Goal: Navigation & Orientation: Find specific page/section

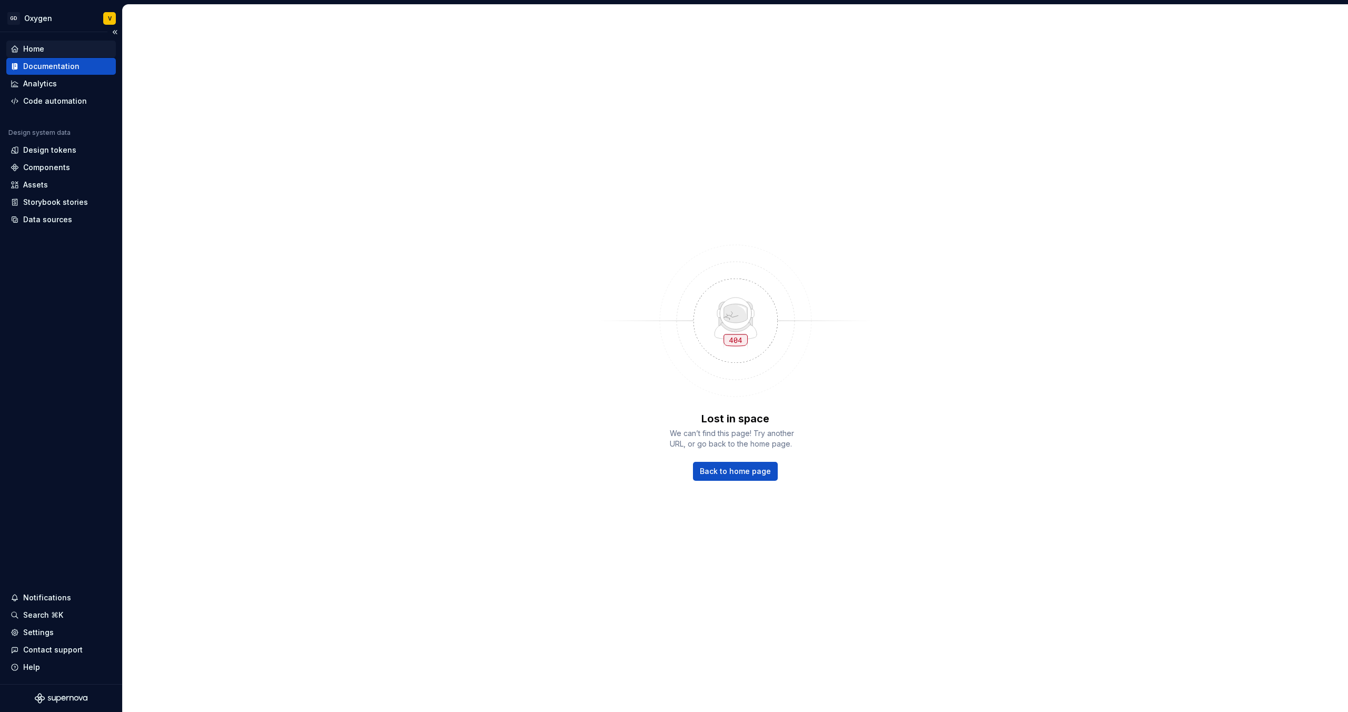
click at [48, 48] on div "Home" at bounding box center [61, 49] width 101 height 11
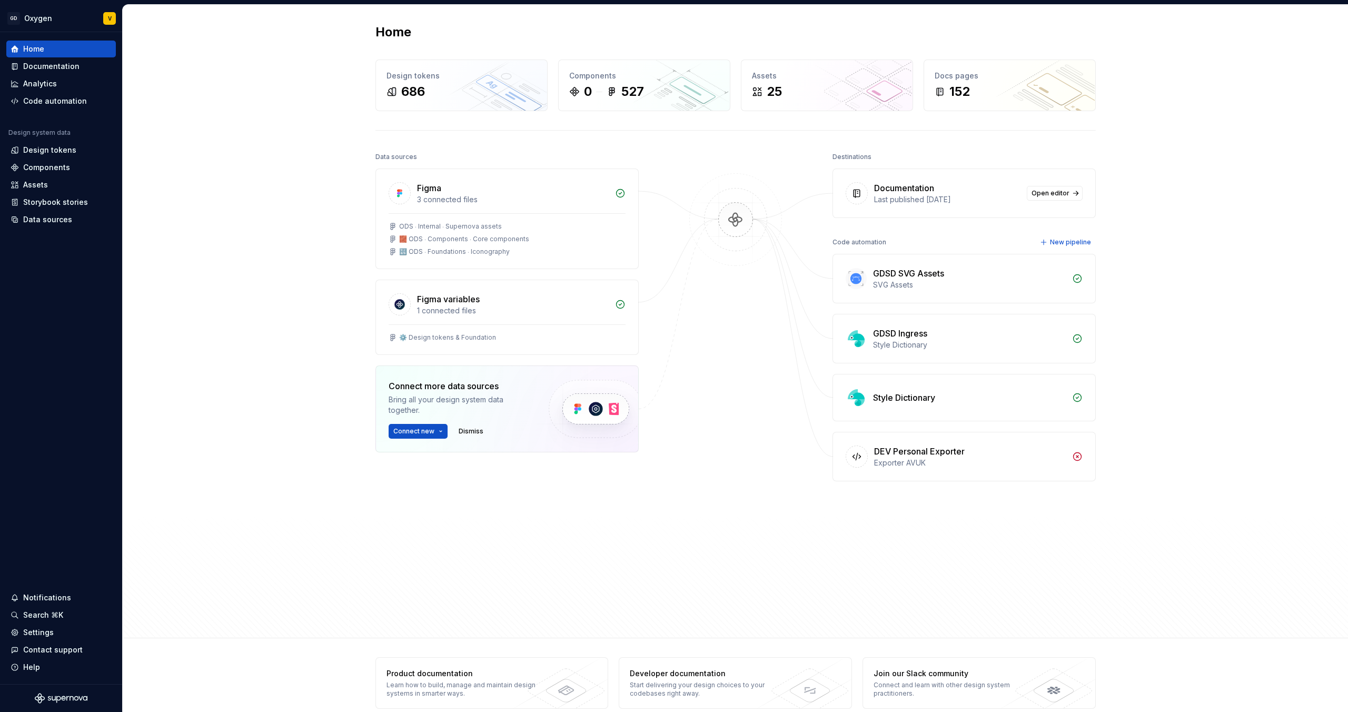
click at [1230, 65] on div "Home Design tokens 686 Components 0 527 Assets 25 Docs pages 152 Data sources F…" at bounding box center [736, 322] width 1226 height 634
click at [38, 13] on html "GD Oxygen V Home Documentation Analytics Code automation Design system data Des…" at bounding box center [674, 356] width 1348 height 712
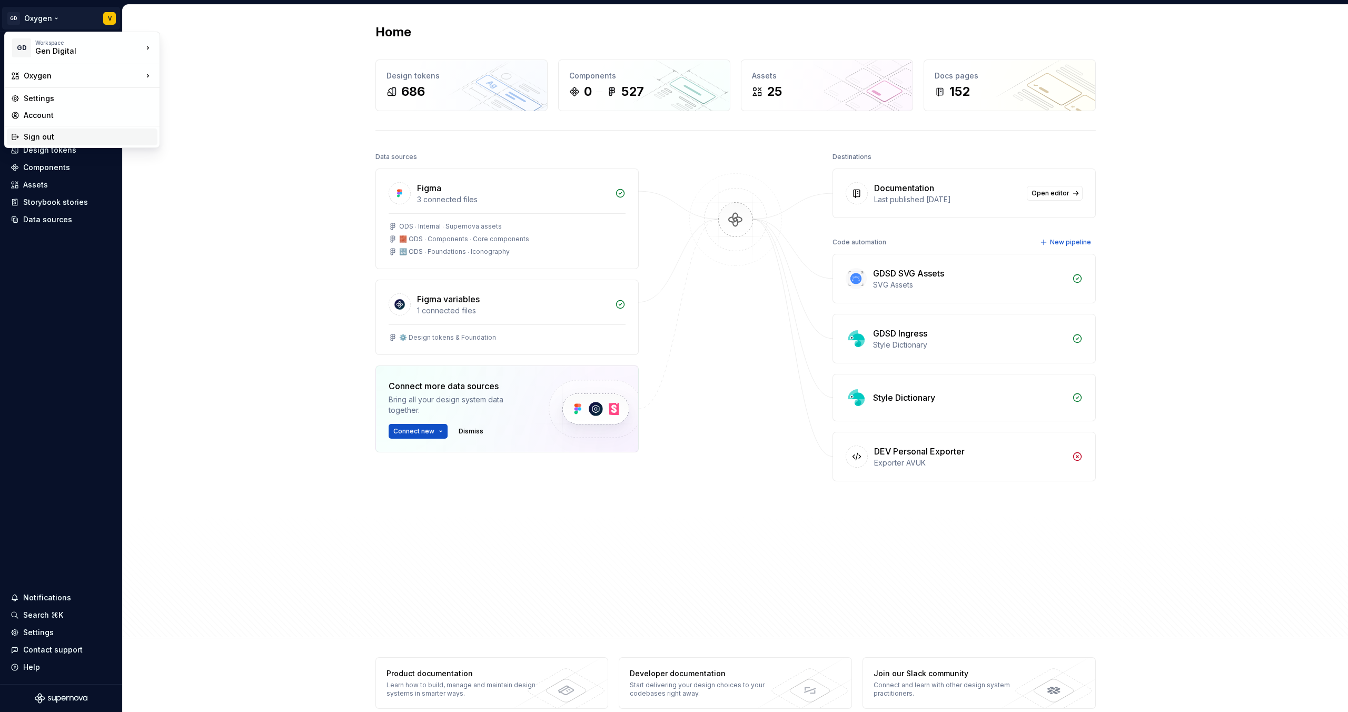
click at [57, 145] on div "Sign out" at bounding box center [82, 137] width 151 height 17
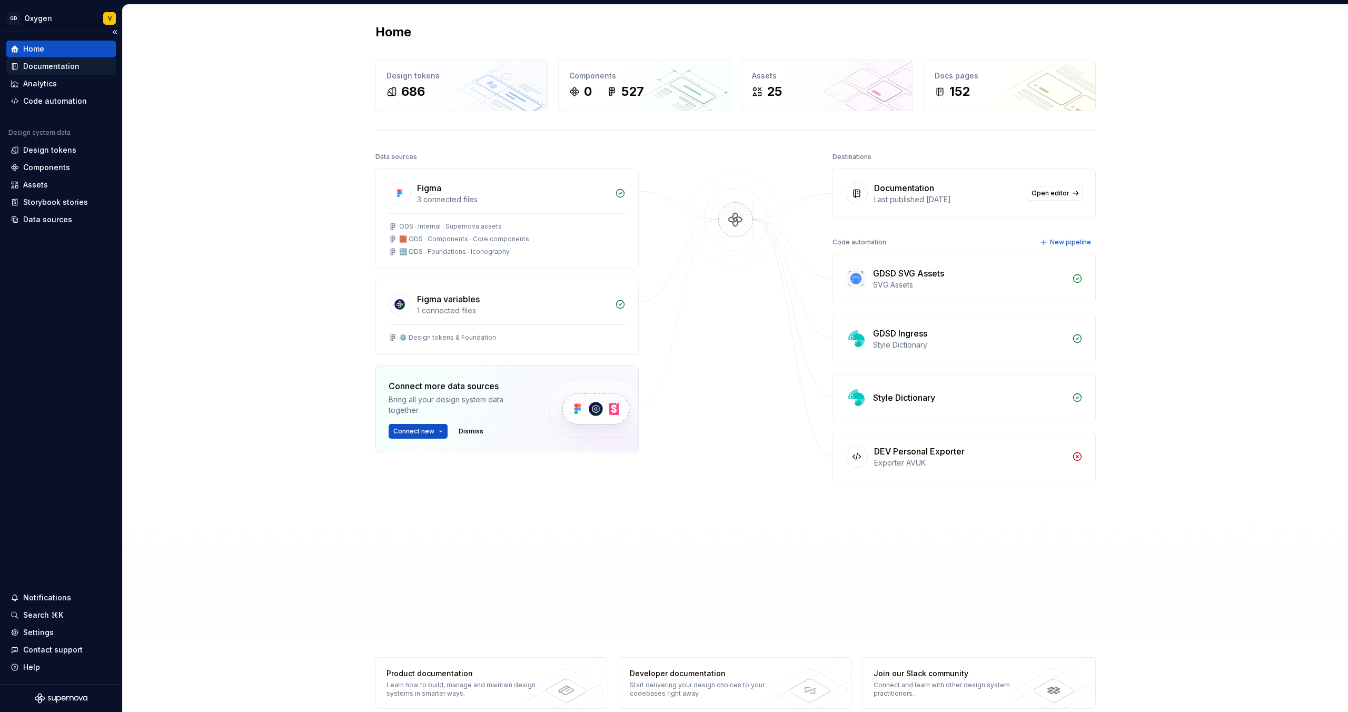
click at [70, 68] on div "Documentation" at bounding box center [51, 66] width 56 height 11
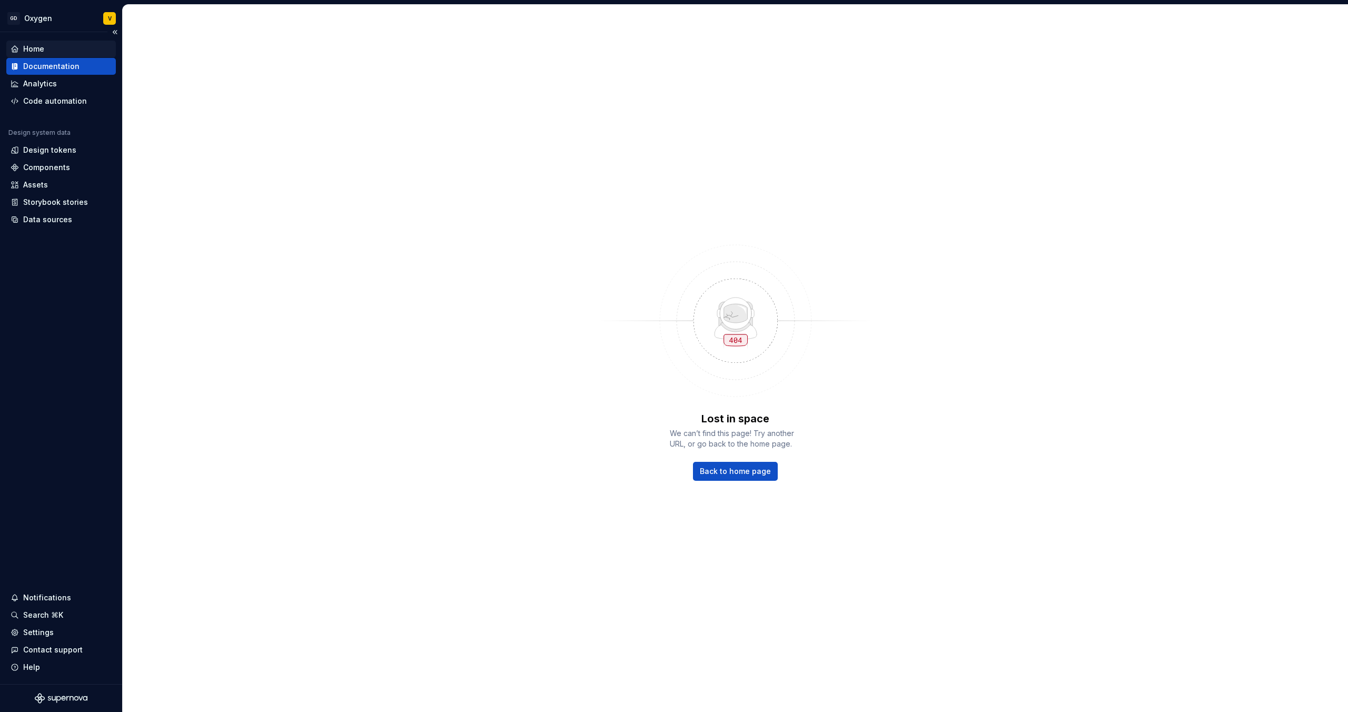
click at [61, 44] on div "Home" at bounding box center [61, 49] width 101 height 11
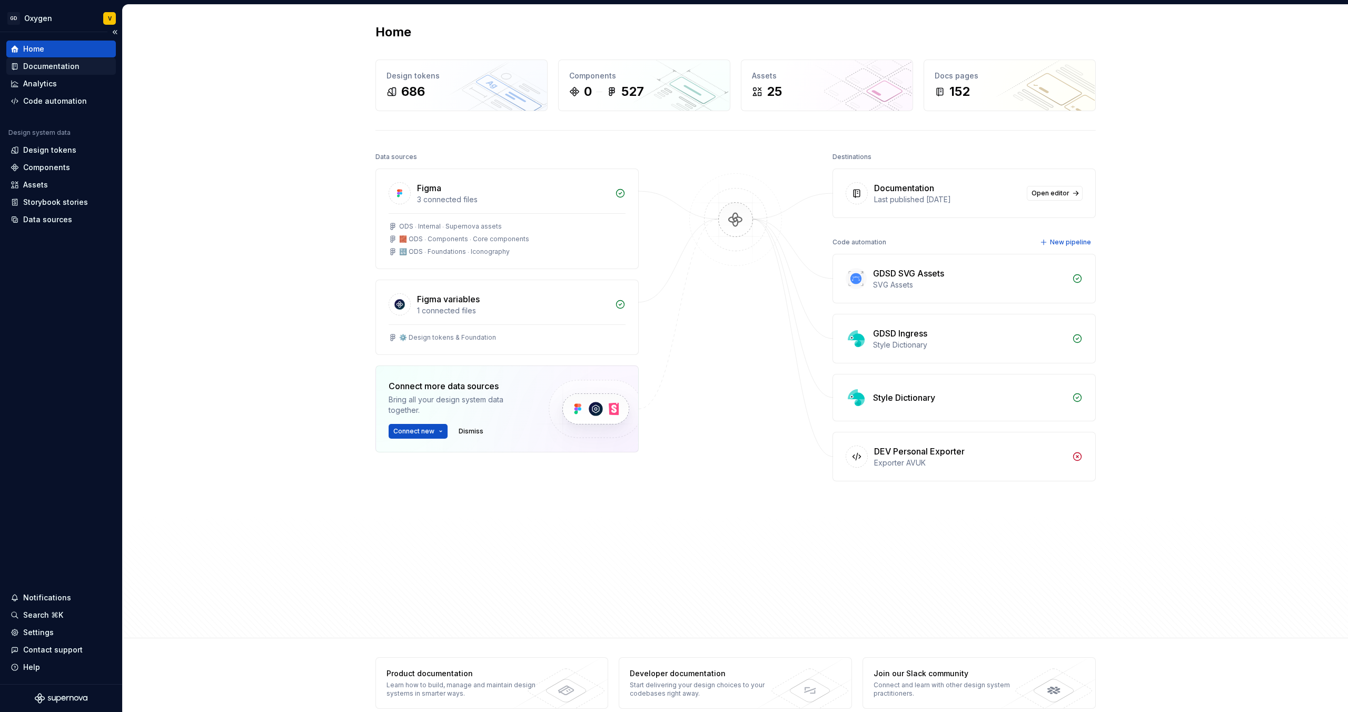
click at [71, 64] on div "Documentation" at bounding box center [51, 66] width 56 height 11
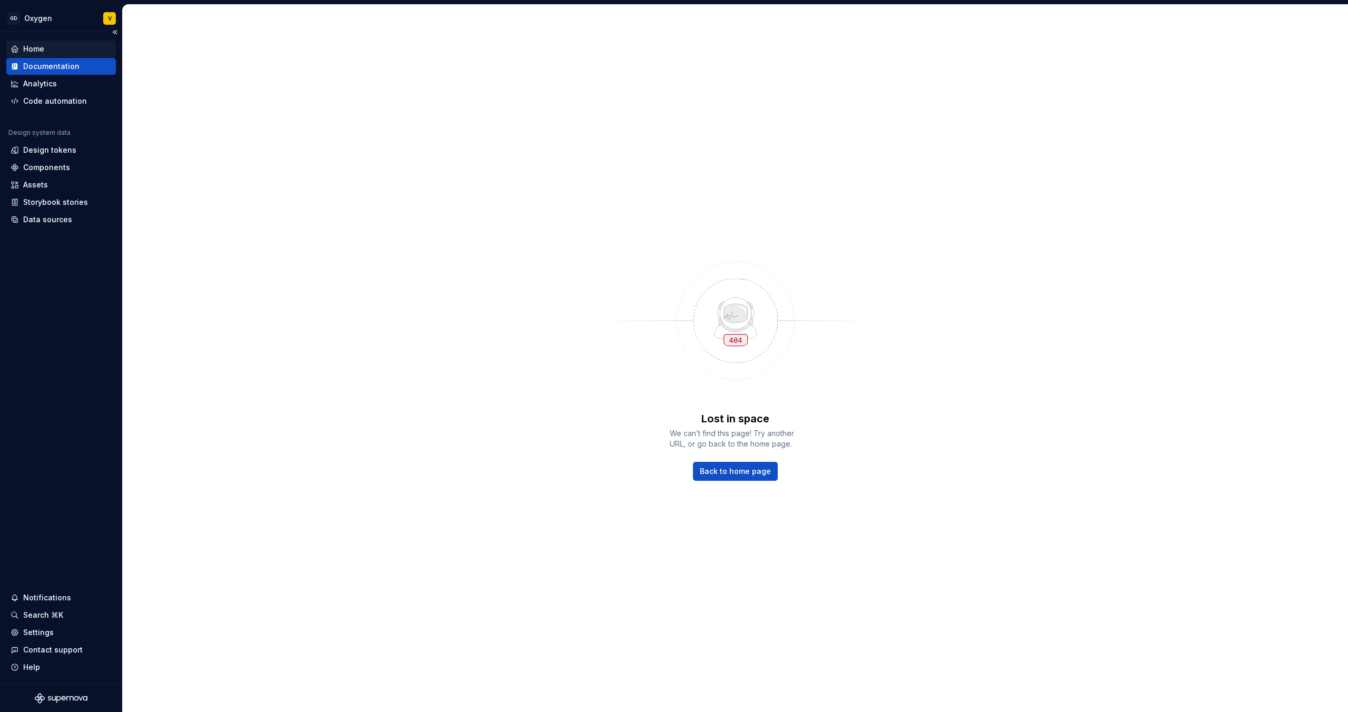
click at [66, 54] on div "Home" at bounding box center [61, 49] width 110 height 17
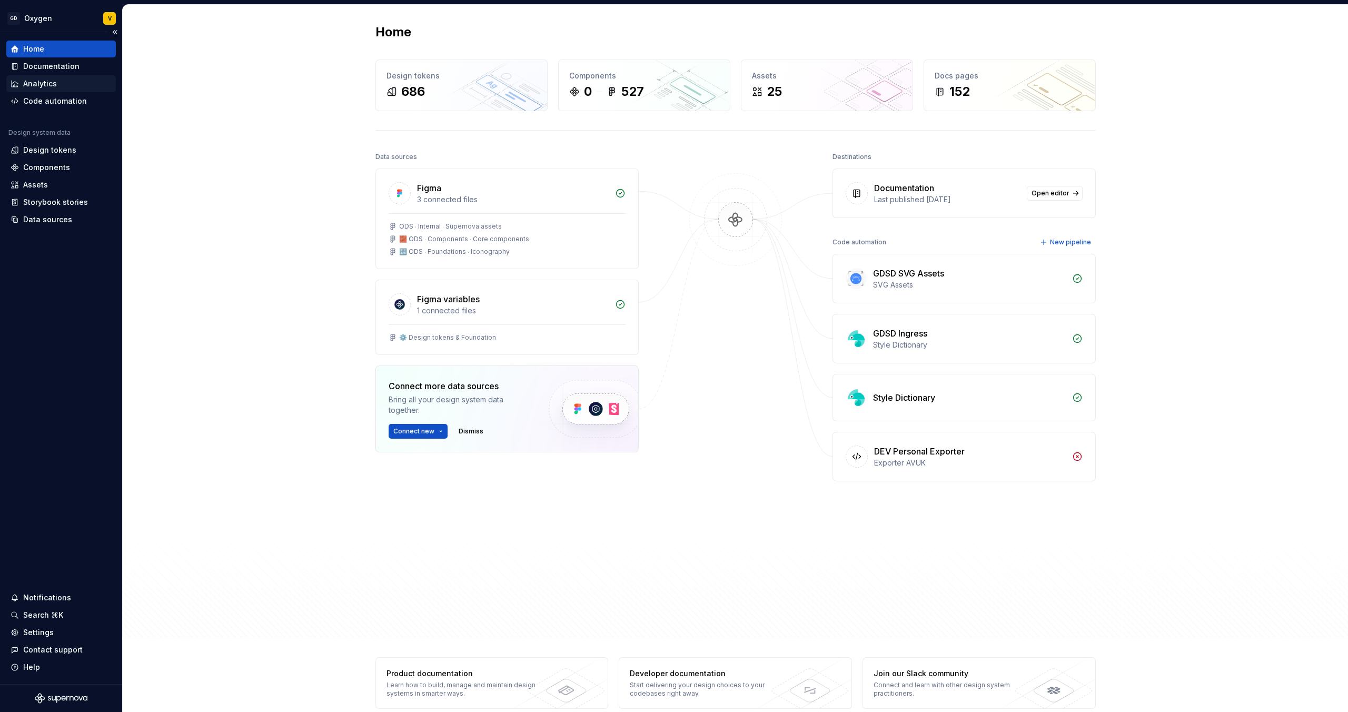
click at [72, 85] on div "Analytics" at bounding box center [61, 83] width 101 height 11
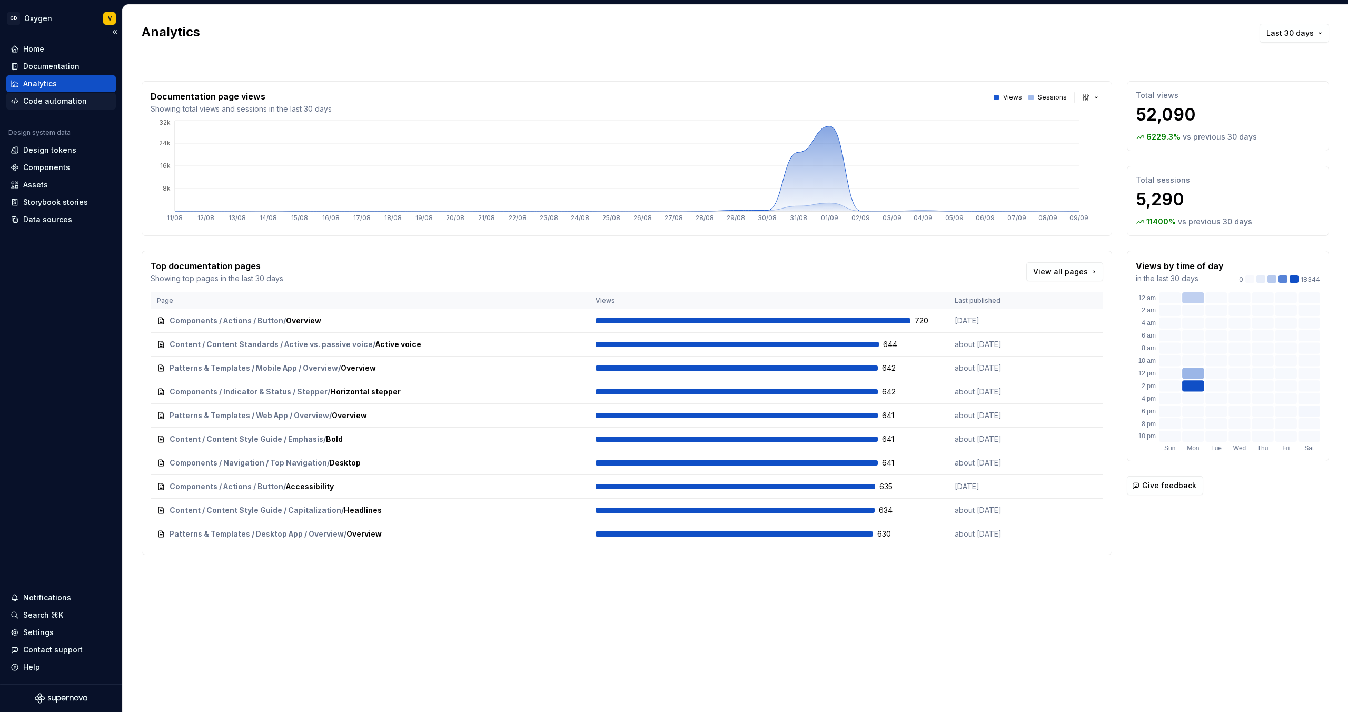
click at [55, 100] on div "Code automation" at bounding box center [55, 101] width 64 height 11
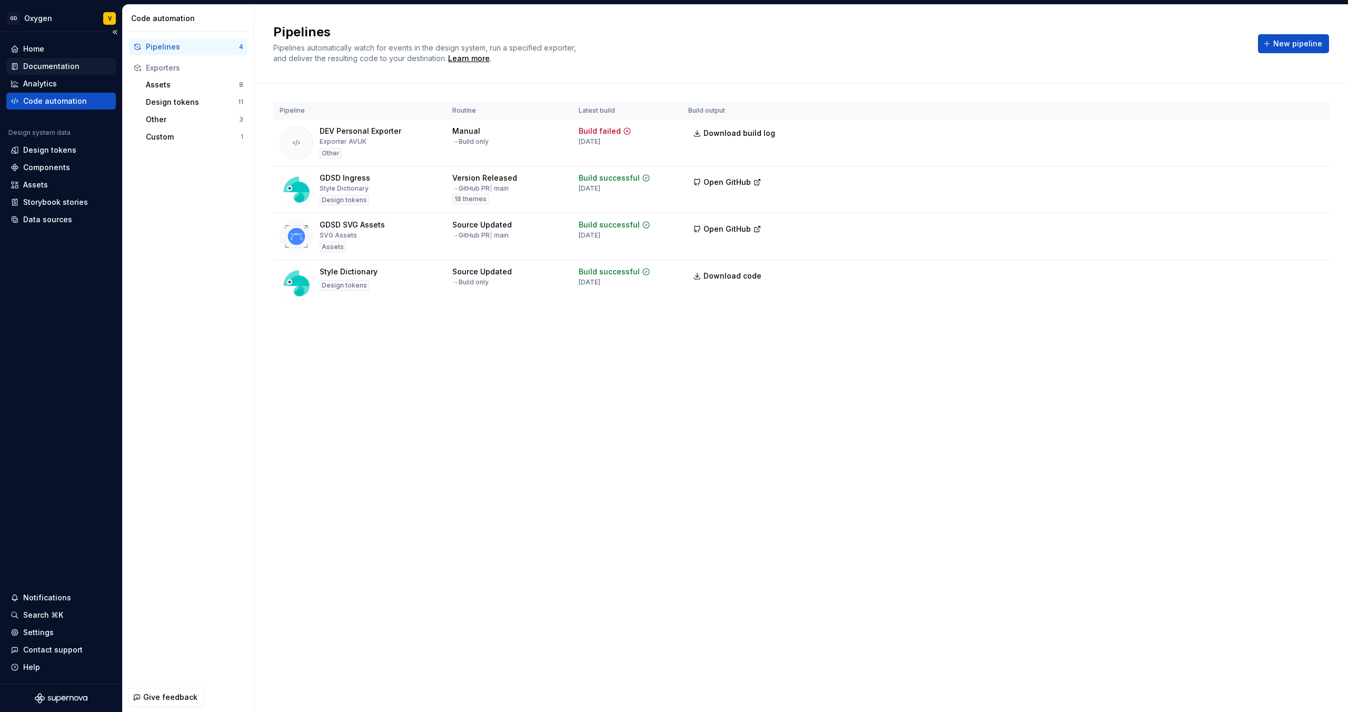
click at [48, 64] on div "Documentation" at bounding box center [51, 66] width 56 height 11
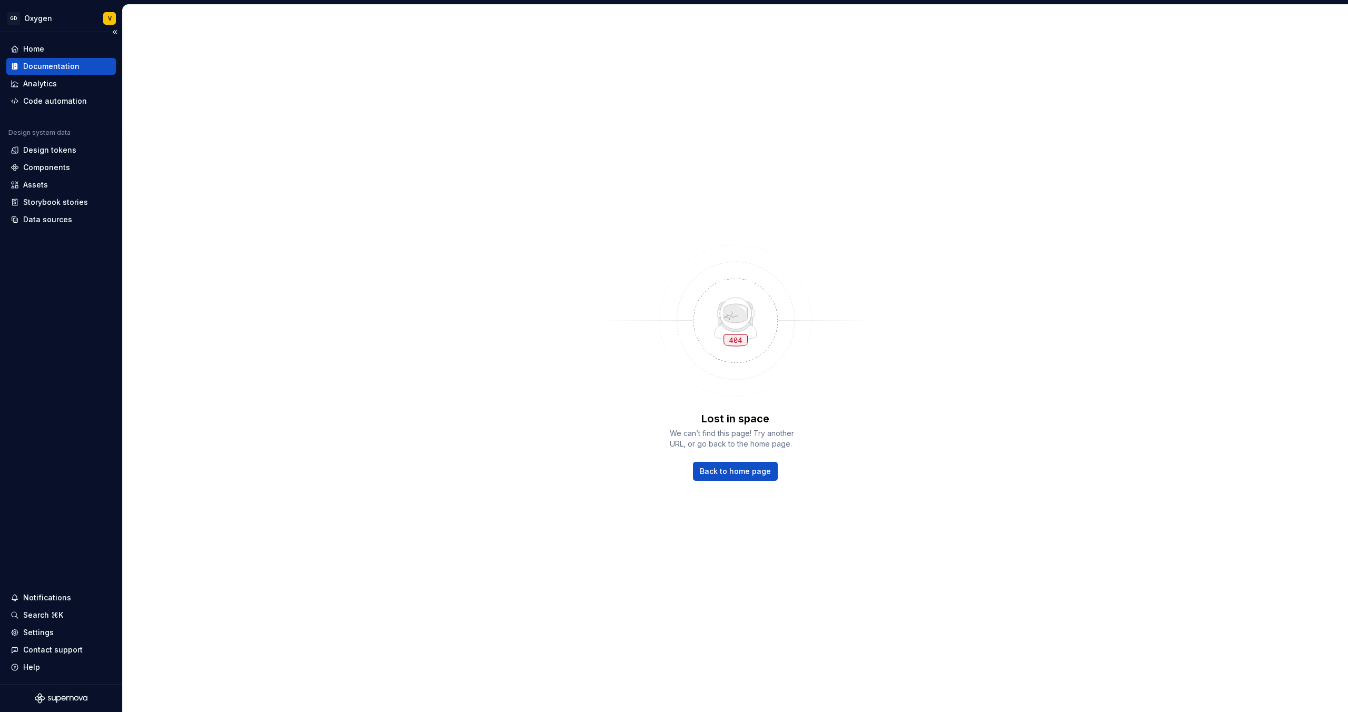
click at [48, 64] on div "Documentation" at bounding box center [51, 66] width 56 height 11
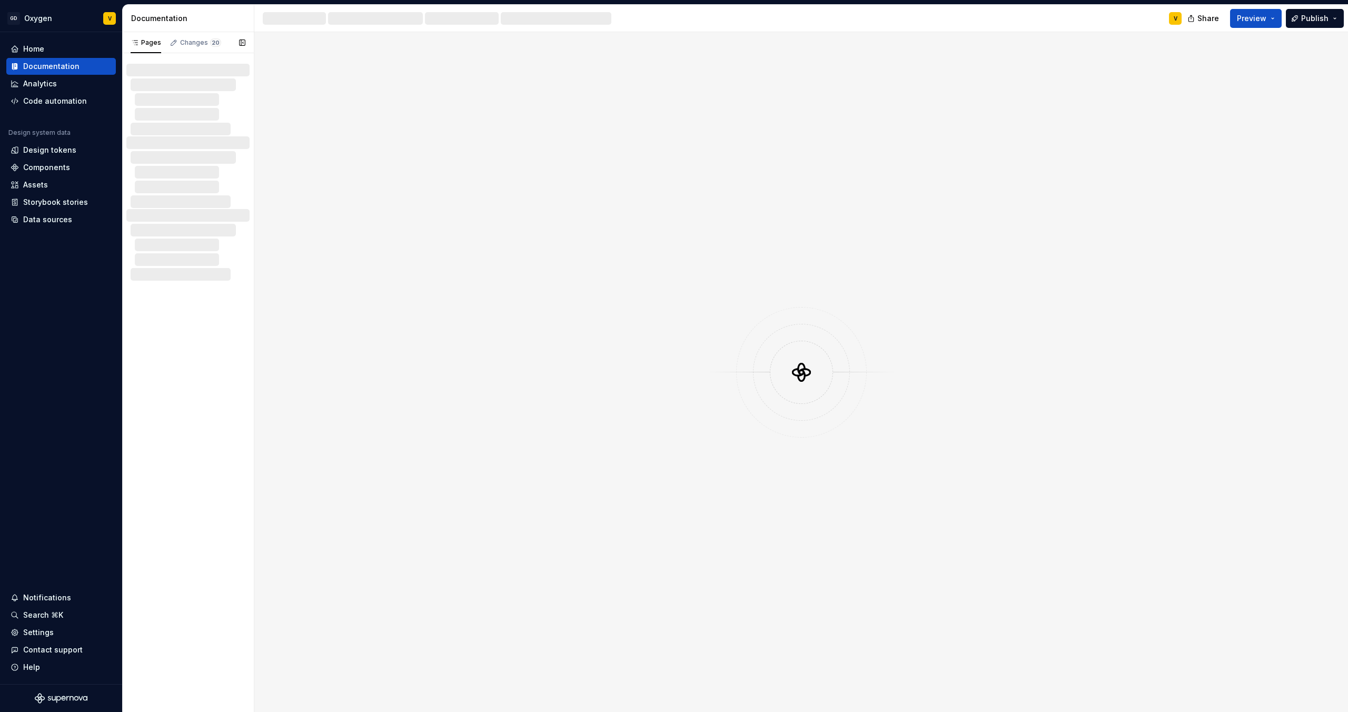
click at [170, 363] on div "Pages Changes 20 Get Started / Support Components / Actions / Button / Accessib…" at bounding box center [188, 372] width 132 height 680
click at [38, 66] on div "Documentation" at bounding box center [51, 66] width 56 height 11
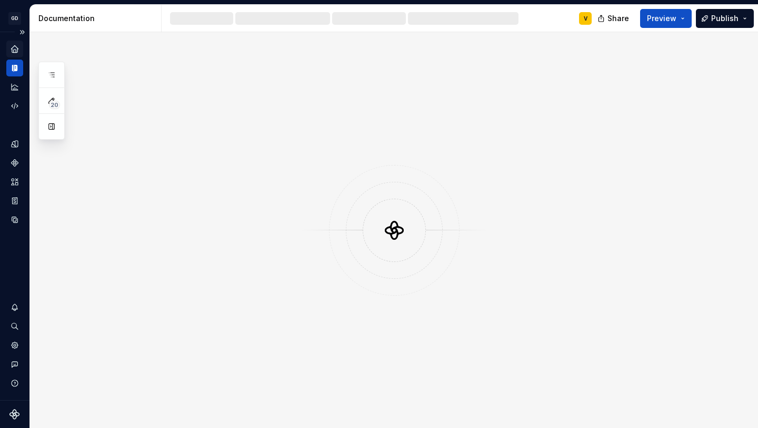
click at [17, 51] on icon "Home" at bounding box center [14, 48] width 7 height 7
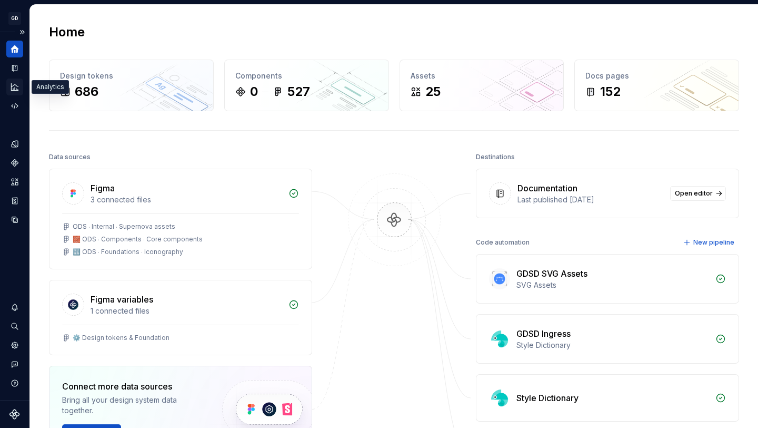
click at [17, 83] on icon "Analytics" at bounding box center [14, 86] width 9 height 9
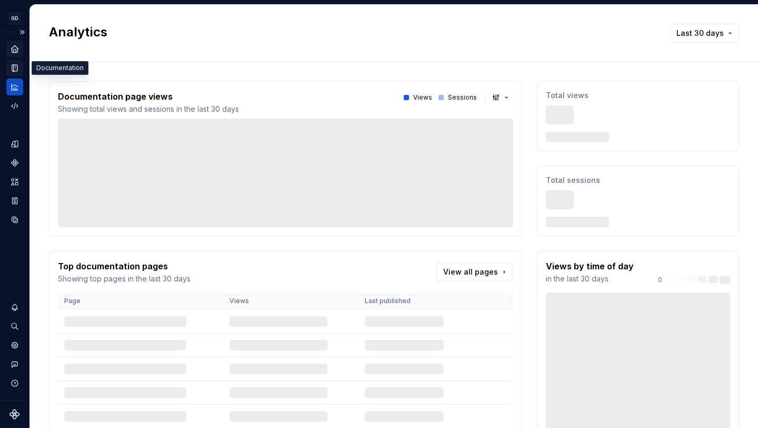
click at [15, 67] on icon "Documentation" at bounding box center [16, 68] width 4 height 6
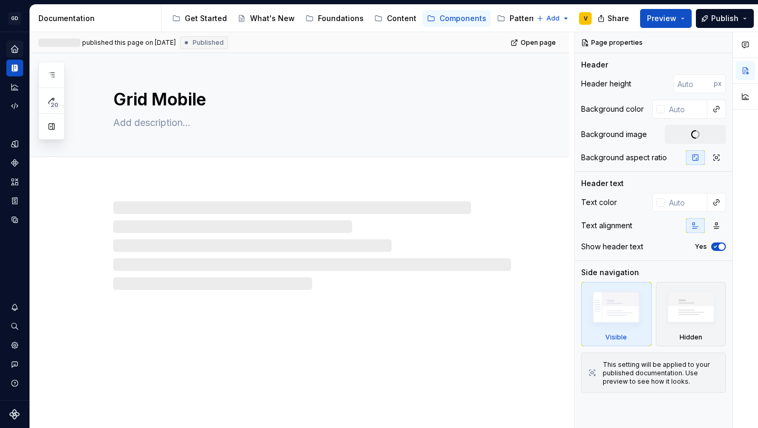
click at [14, 47] on icon "Home" at bounding box center [14, 48] width 7 height 7
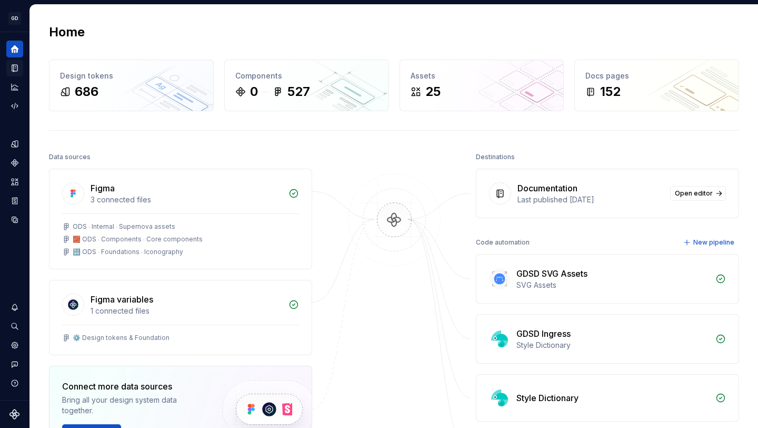
click at [13, 65] on icon "Documentation" at bounding box center [14, 68] width 5 height 7
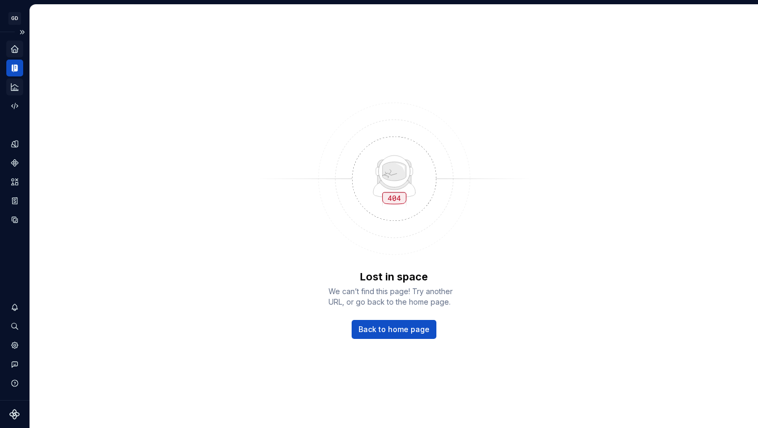
click at [12, 94] on div "Analytics" at bounding box center [14, 86] width 17 height 17
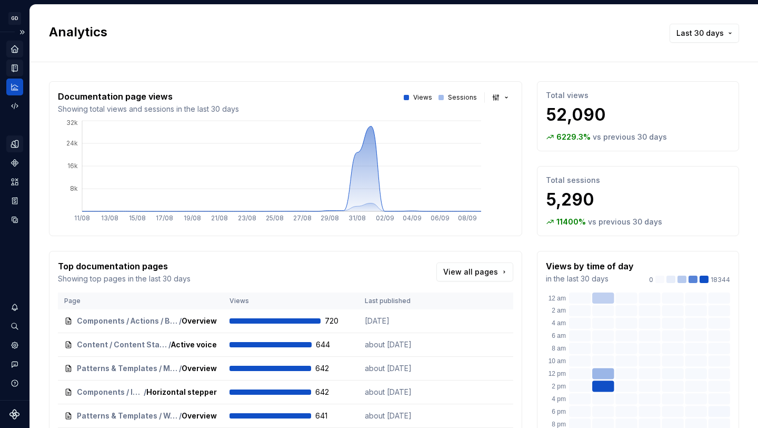
click at [16, 144] on icon "Design tokens" at bounding box center [16, 143] width 3 height 7
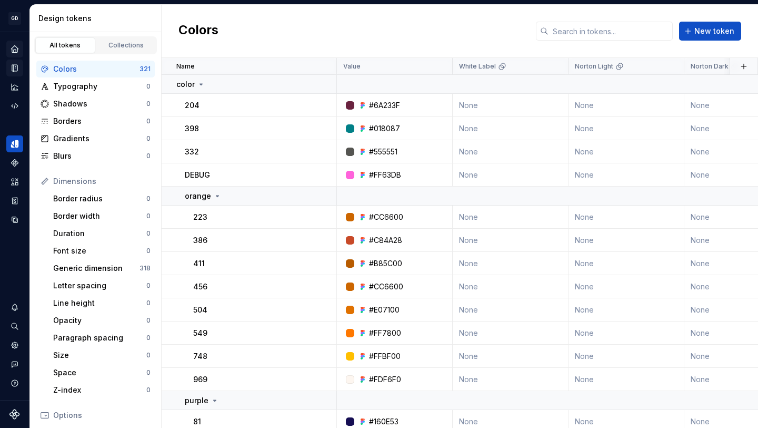
click at [14, 66] on icon "Documentation" at bounding box center [16, 68] width 4 height 6
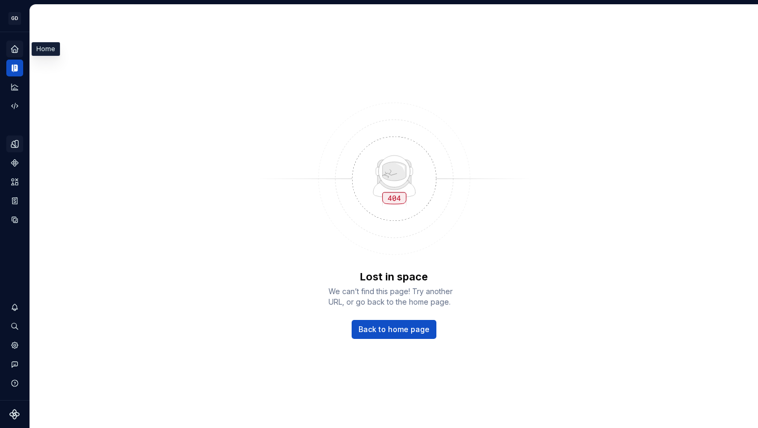
click at [19, 50] on icon "Home" at bounding box center [14, 48] width 9 height 9
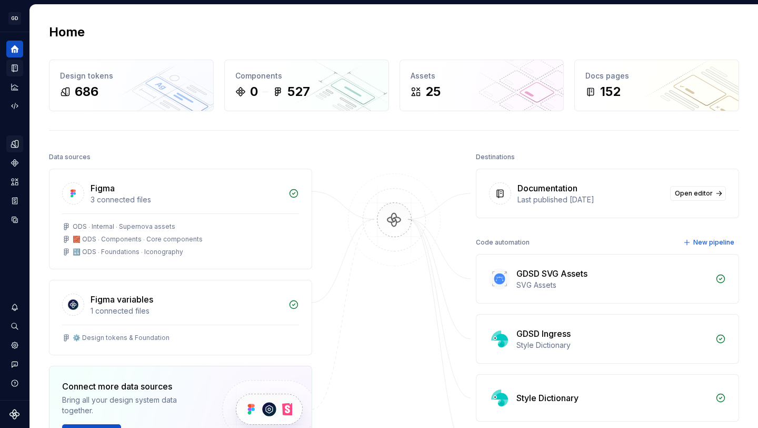
click at [13, 70] on icon "Documentation" at bounding box center [14, 67] width 9 height 9
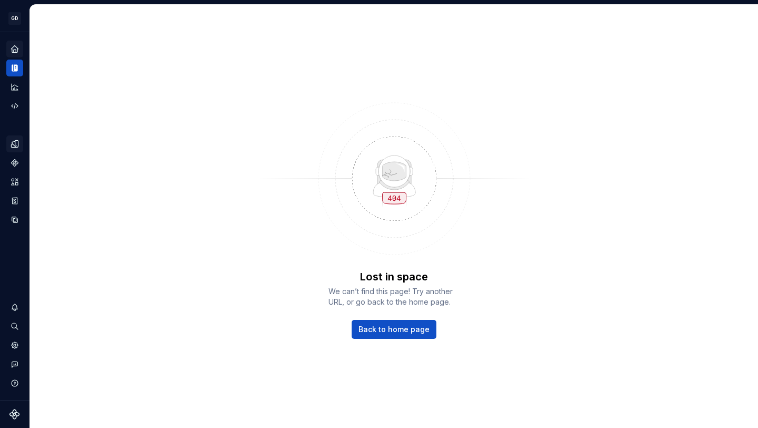
click at [17, 52] on icon "Home" at bounding box center [14, 48] width 9 height 9
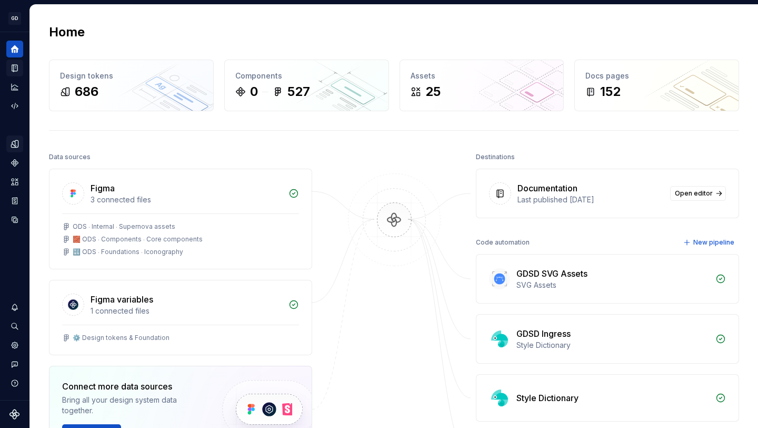
click at [15, 68] on icon "Documentation" at bounding box center [16, 68] width 4 height 6
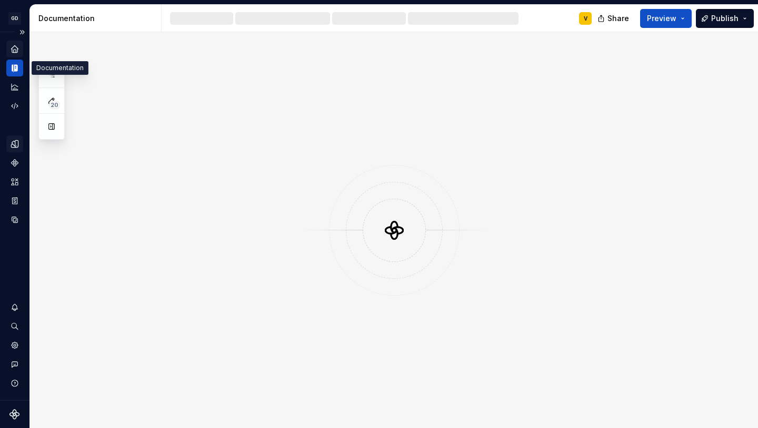
type textarea "*"
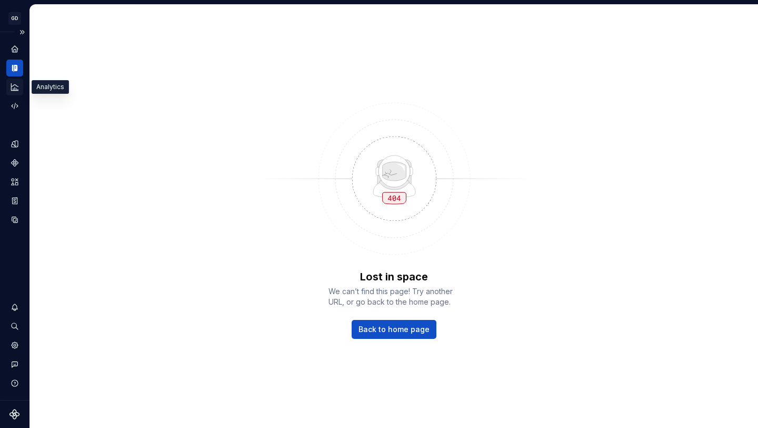
click at [17, 86] on icon "Analytics" at bounding box center [14, 86] width 9 height 9
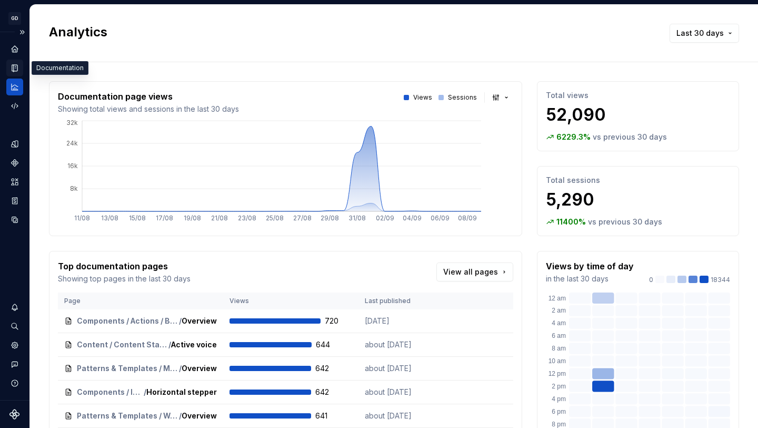
click at [12, 70] on icon "Documentation" at bounding box center [14, 68] width 5 height 7
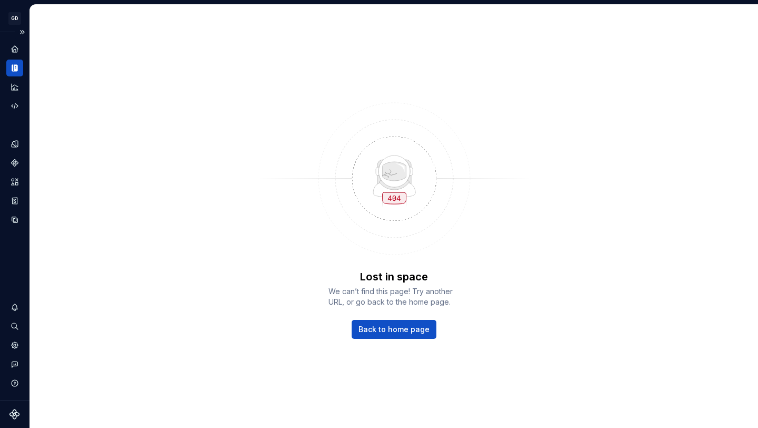
click at [12, 70] on icon "Documentation" at bounding box center [13, 68] width 2 height 7
click at [15, 50] on icon "Home" at bounding box center [14, 48] width 9 height 9
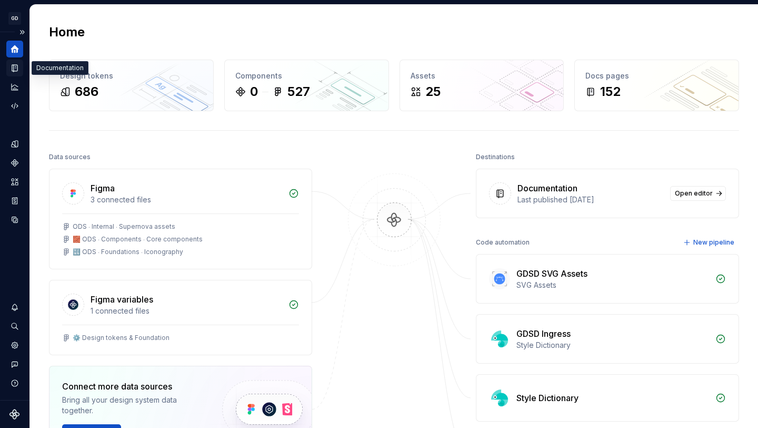
click at [17, 68] on icon "Documentation" at bounding box center [14, 68] width 5 height 7
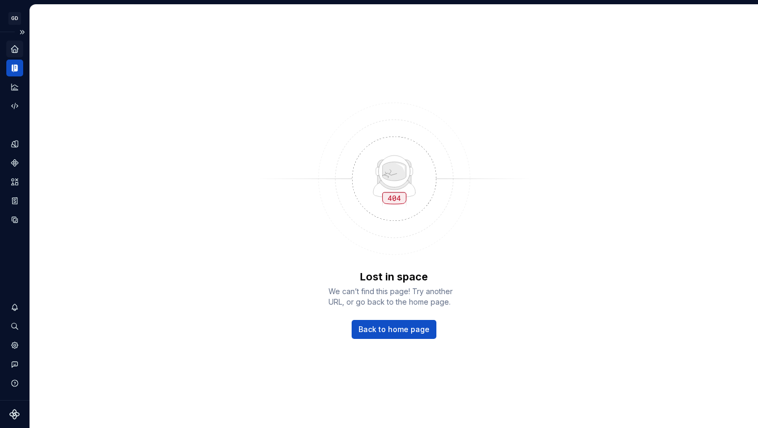
click at [11, 59] on div at bounding box center [14, 78] width 17 height 74
click at [13, 64] on icon "Documentation" at bounding box center [14, 67] width 9 height 9
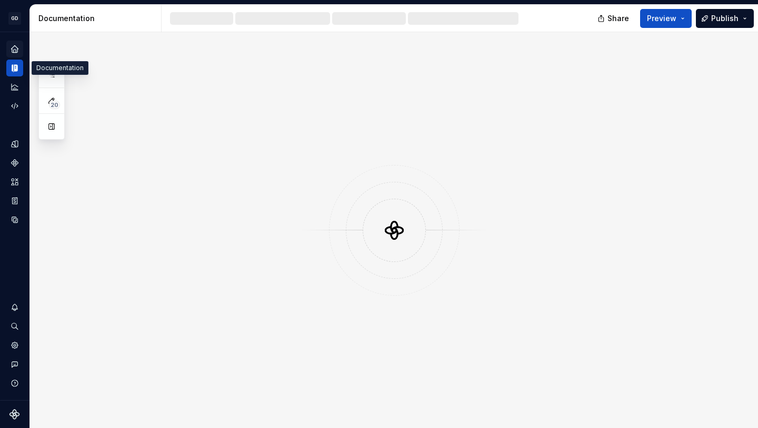
type textarea "*"
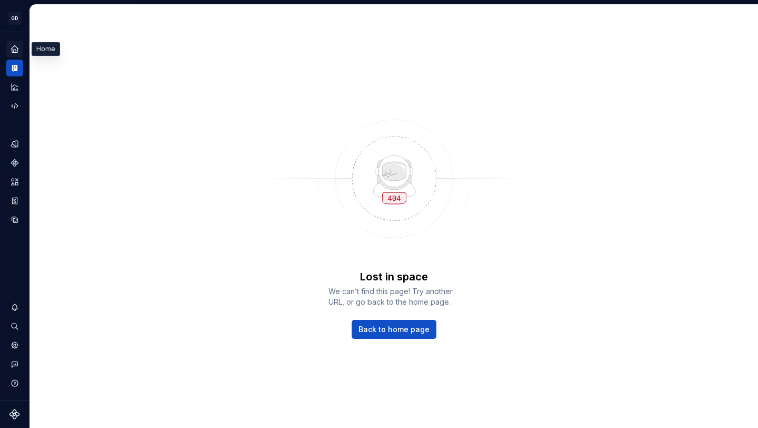
click at [15, 52] on icon "Home" at bounding box center [14, 48] width 7 height 7
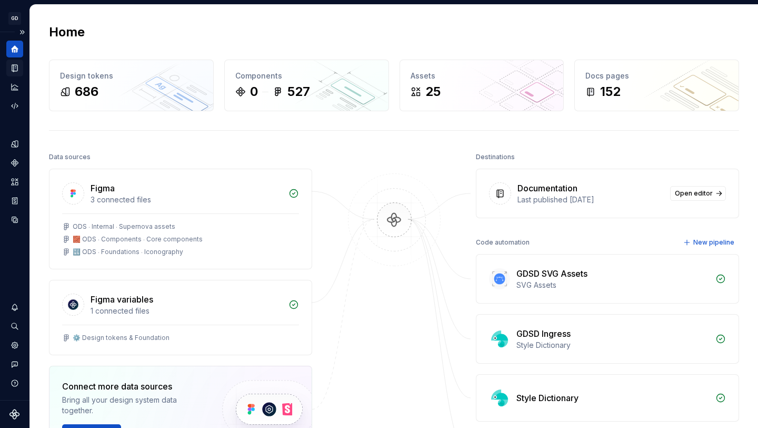
click at [16, 73] on div "Documentation" at bounding box center [14, 68] width 17 height 17
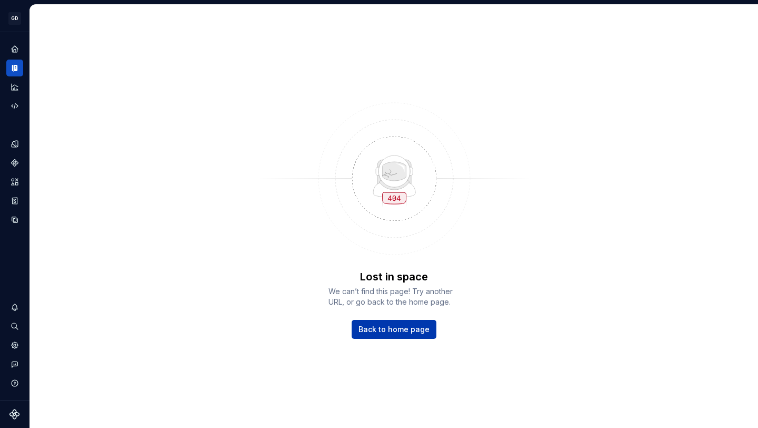
click at [368, 334] on link "Back to home page" at bounding box center [394, 329] width 85 height 19
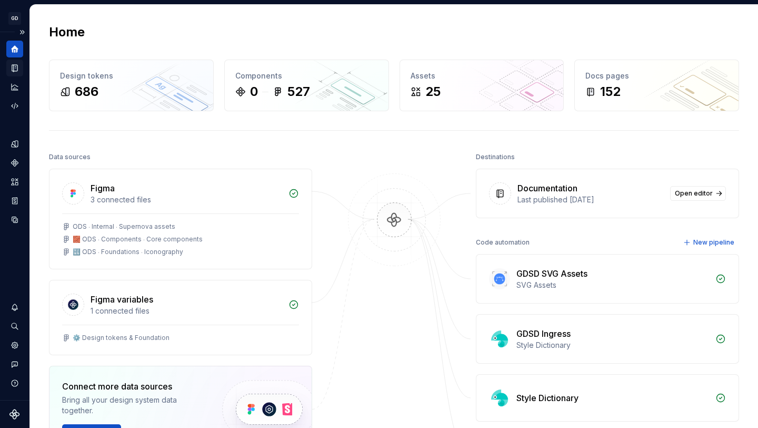
click at [13, 71] on icon "Documentation" at bounding box center [14, 68] width 5 height 7
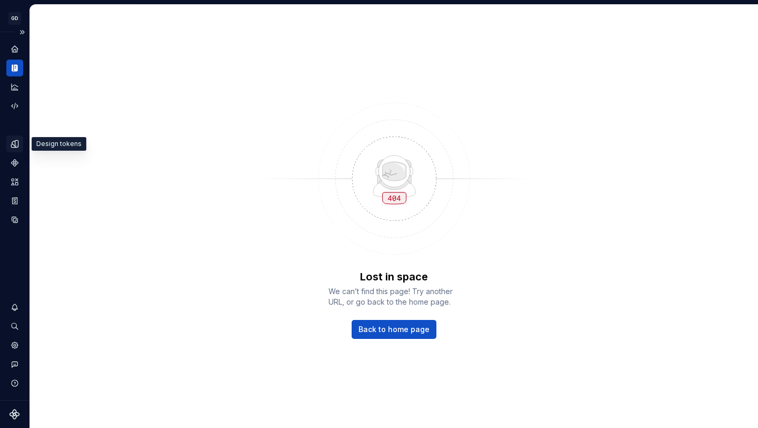
click at [13, 151] on div "Design tokens" at bounding box center [14, 143] width 17 height 17
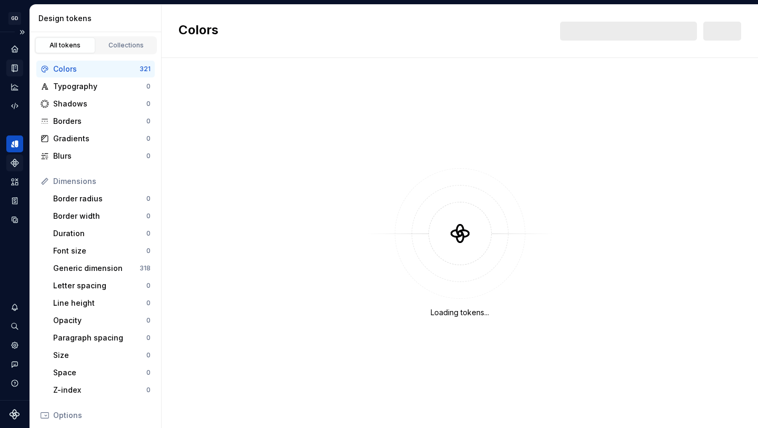
click at [16, 164] on icon "Components" at bounding box center [14, 162] width 7 height 7
